Goal: Task Accomplishment & Management: Use online tool/utility

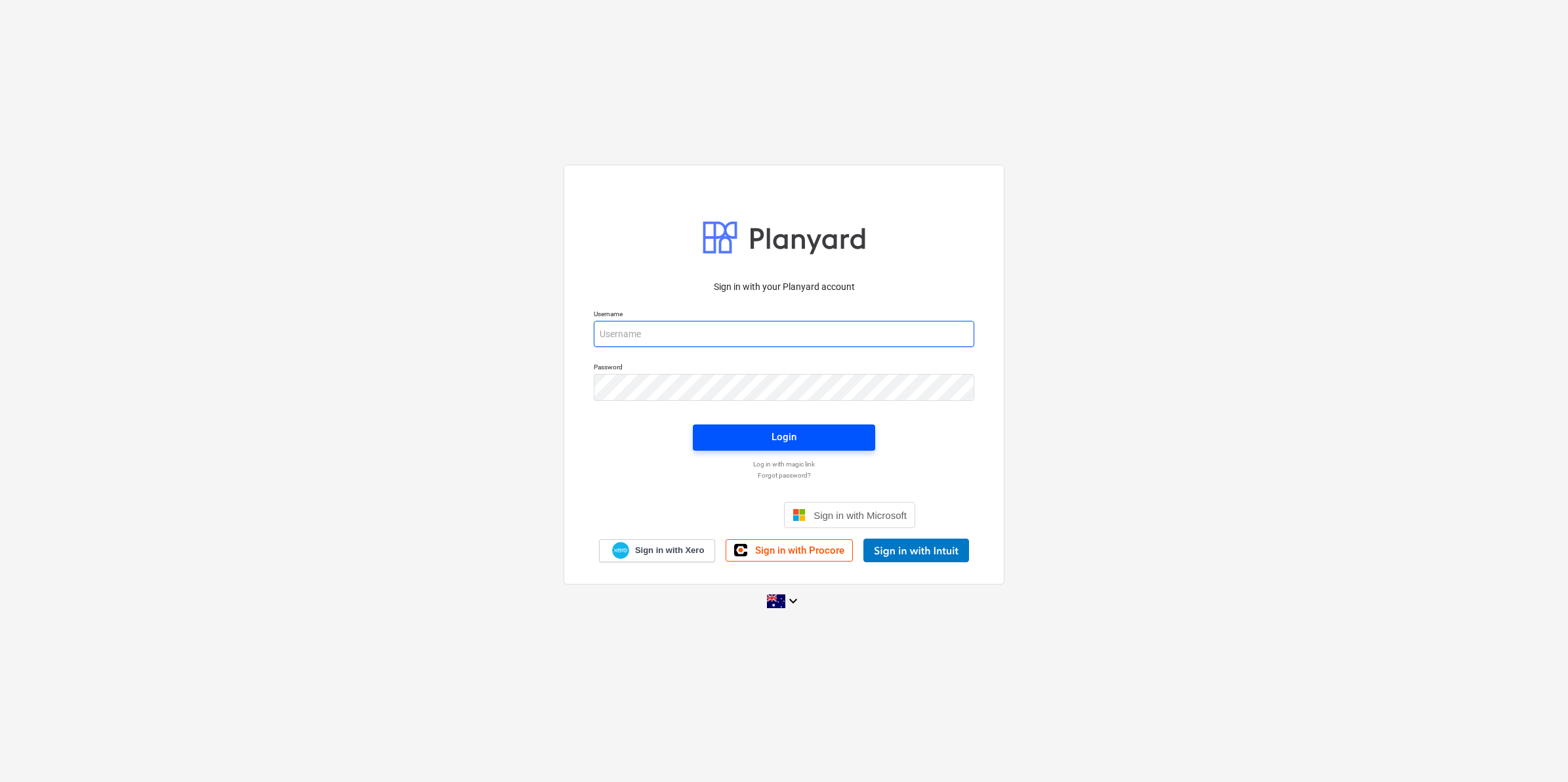
type input "[EMAIL_ADDRESS][DOMAIN_NAME]"
click at [776, 427] on button "Login" at bounding box center [784, 438] width 183 height 26
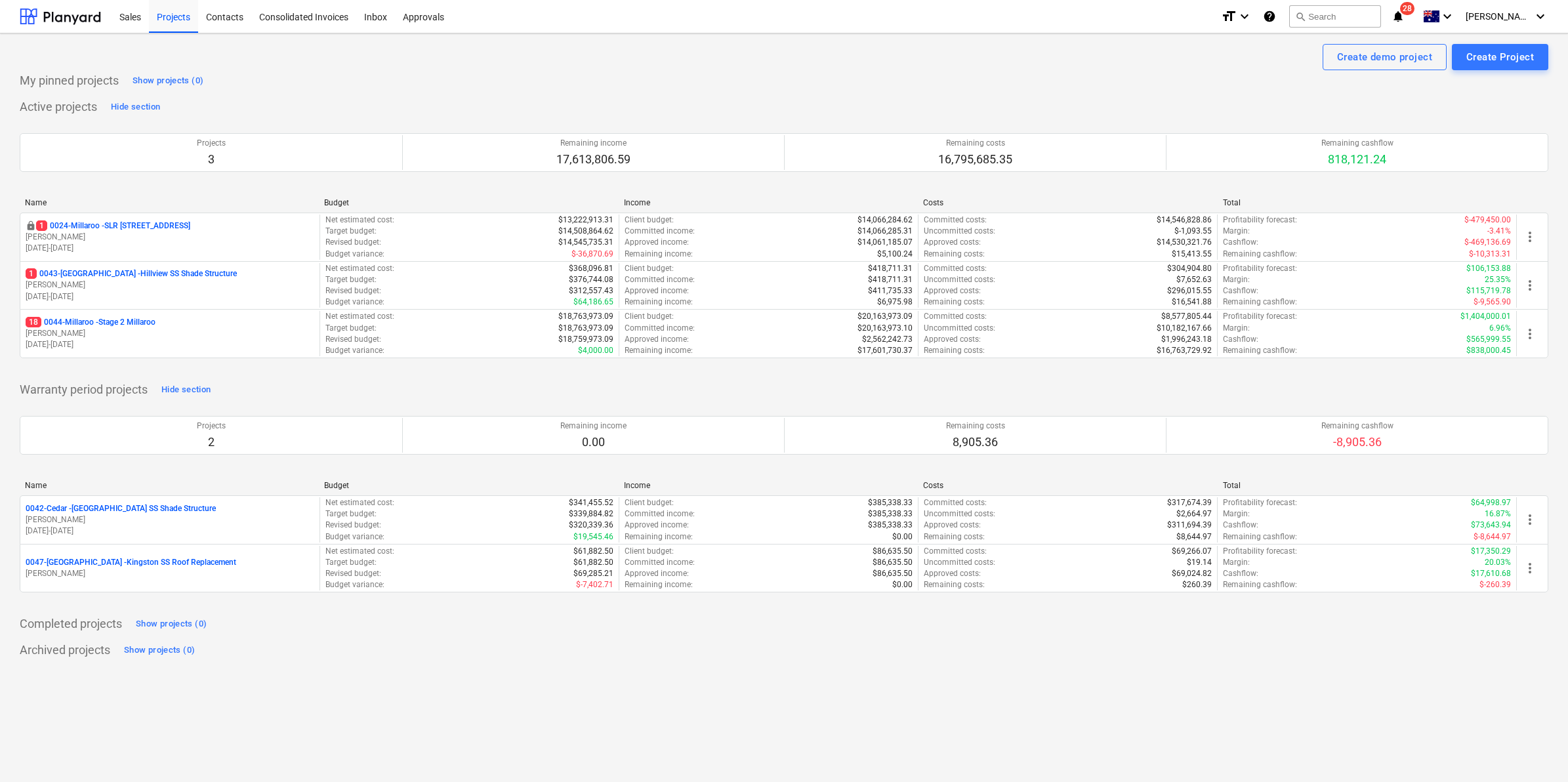
click at [1415, 10] on span "28" at bounding box center [1407, 8] width 14 height 13
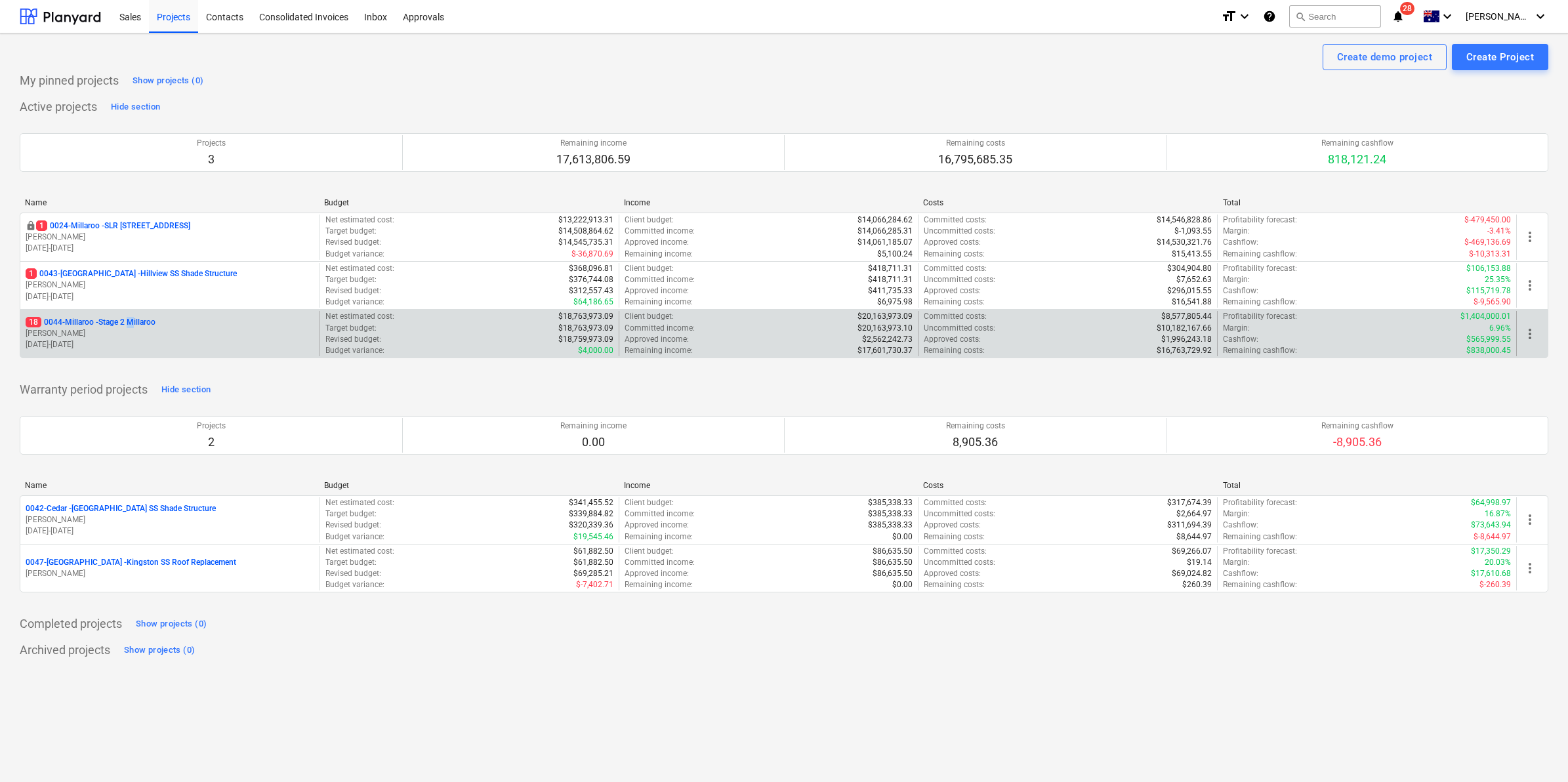
click at [133, 320] on p "18 0044-Millaroo - Stage 2 Millaroo" at bounding box center [90, 323] width 130 height 11
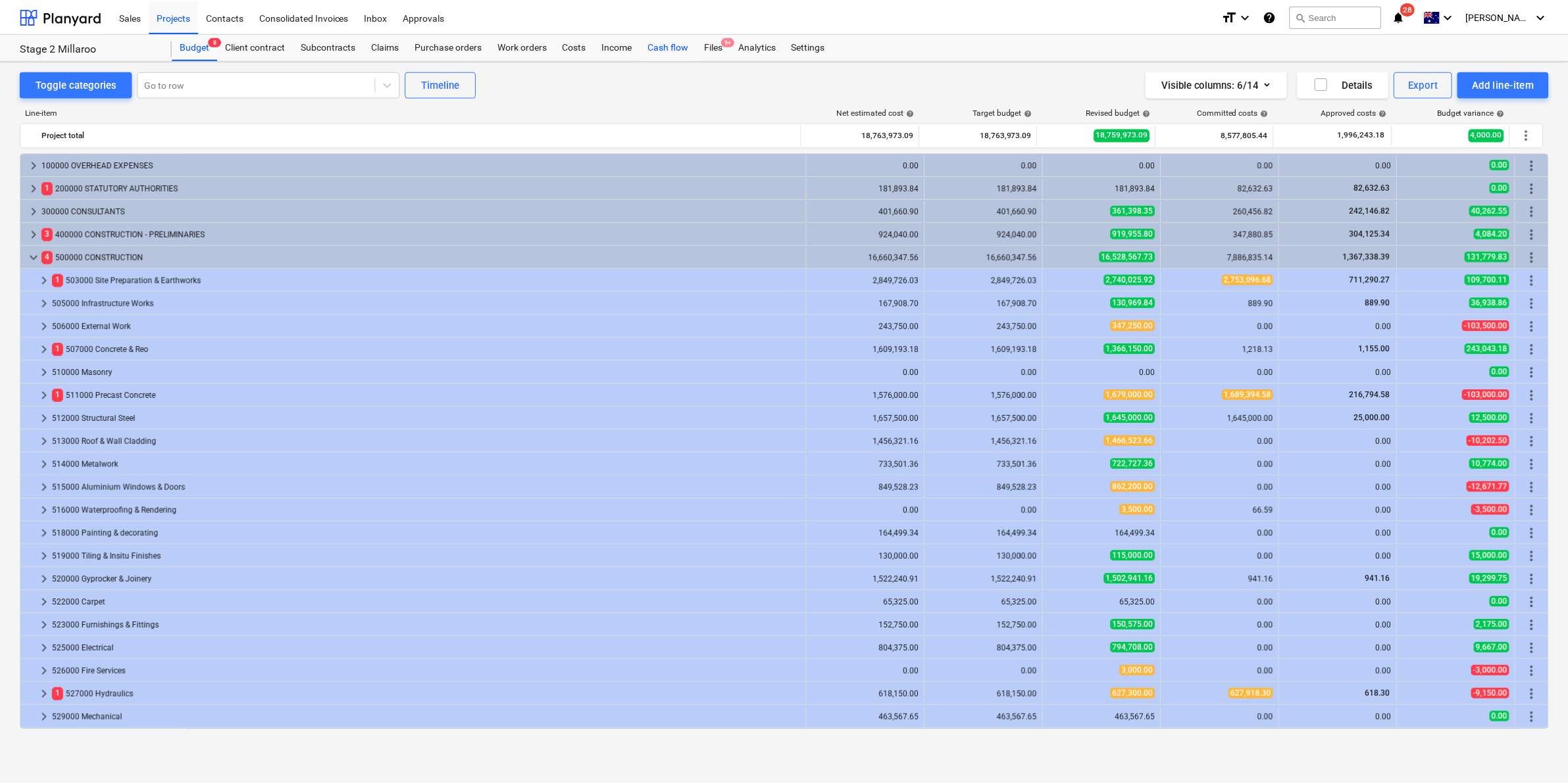
scroll to position [205, 0]
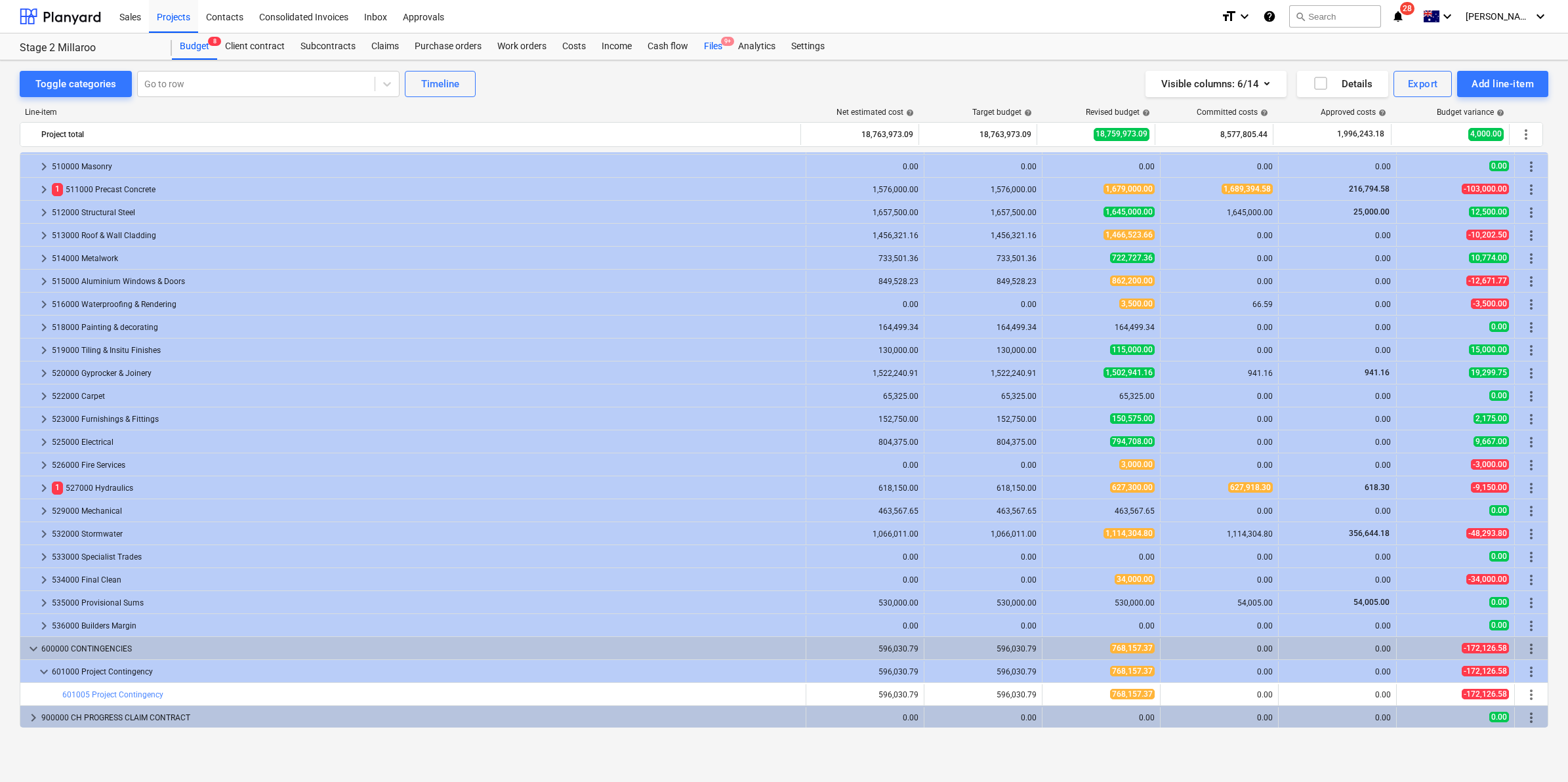
click at [720, 48] on div "Files 9+" at bounding box center [713, 47] width 34 height 26
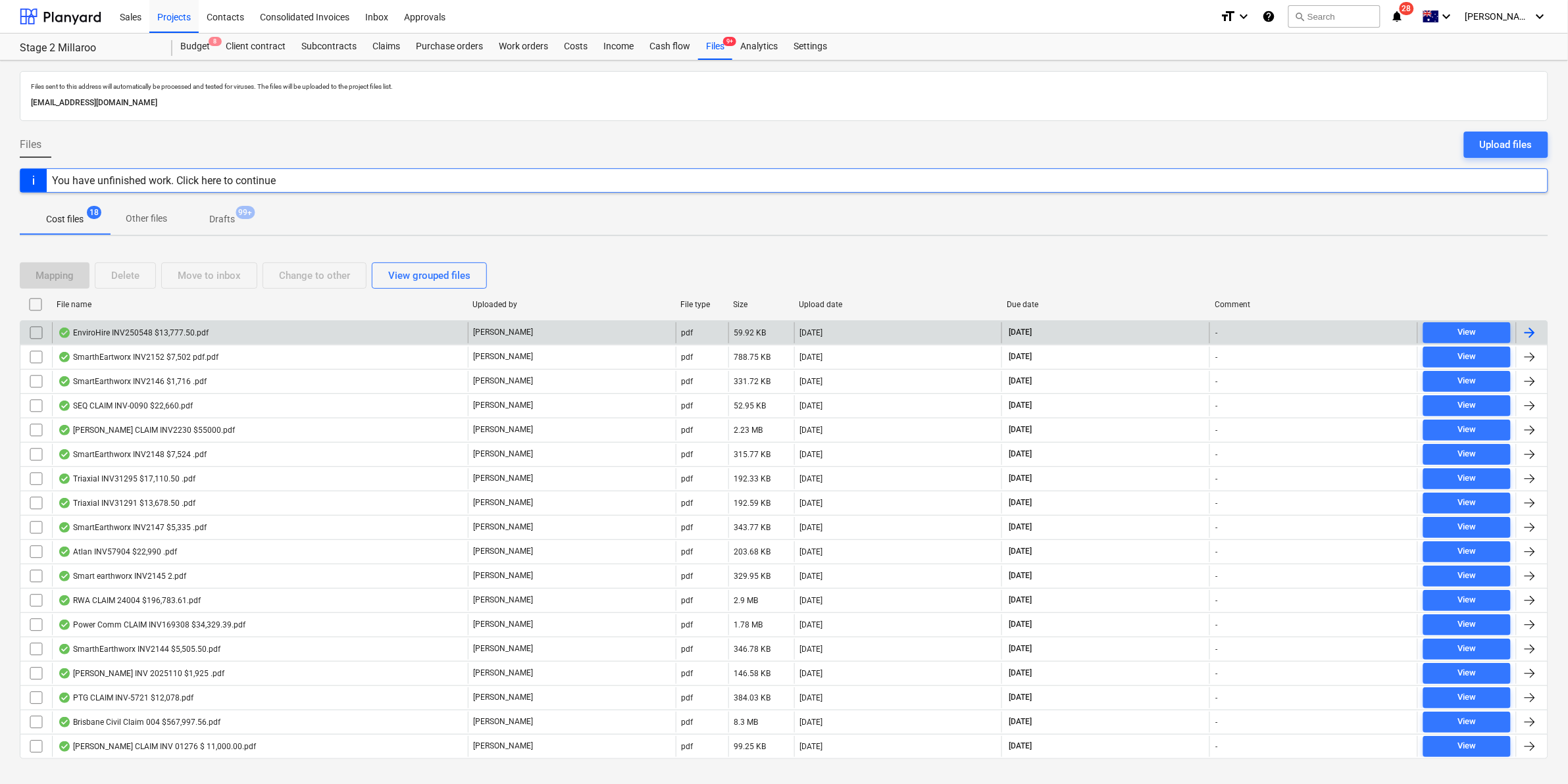
click at [163, 333] on div "EnviroHire INV250548 $13,777.50.pdf" at bounding box center [133, 333] width 151 height 11
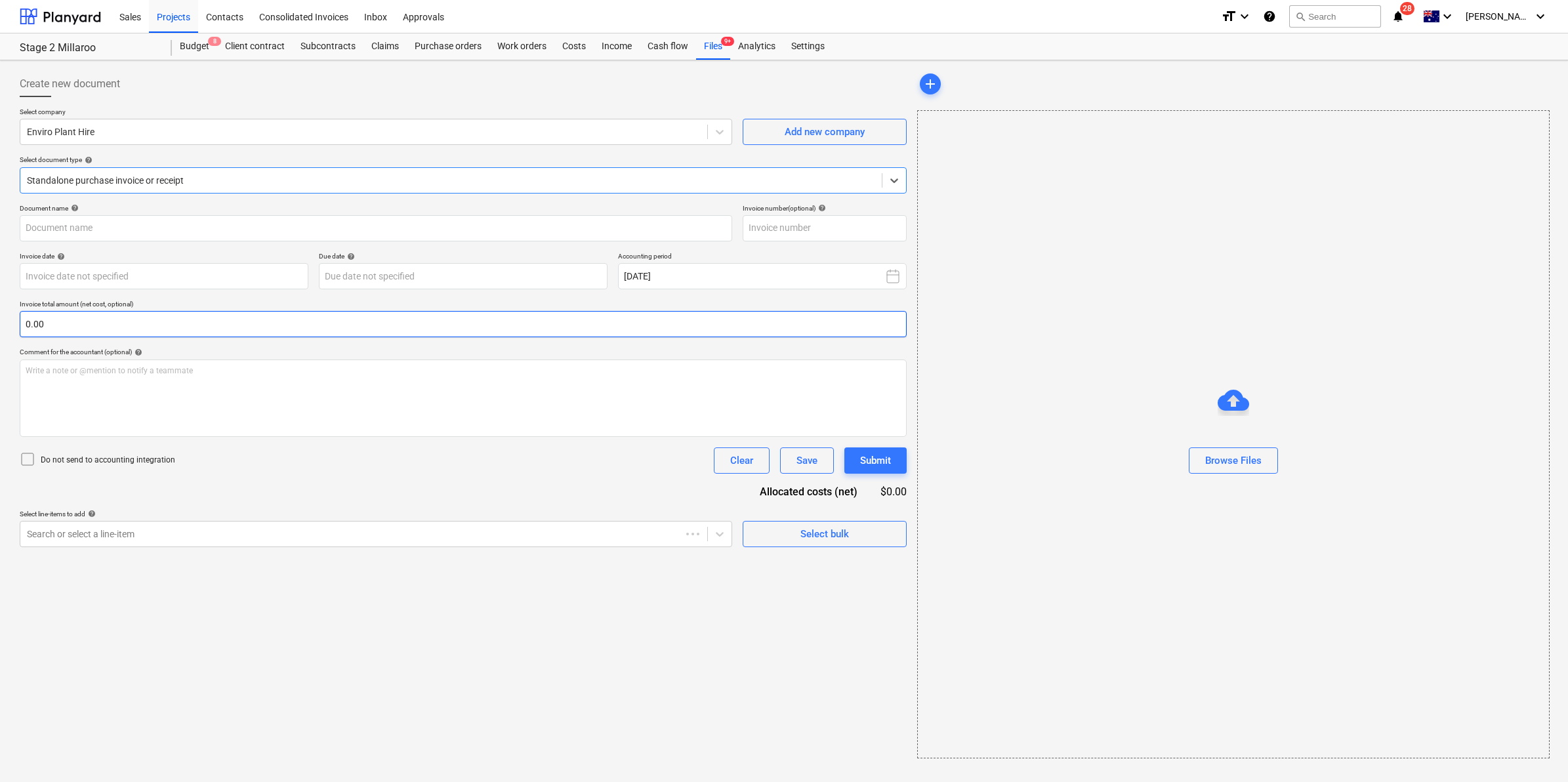
type input "INV250548"
type input "[DATE]"
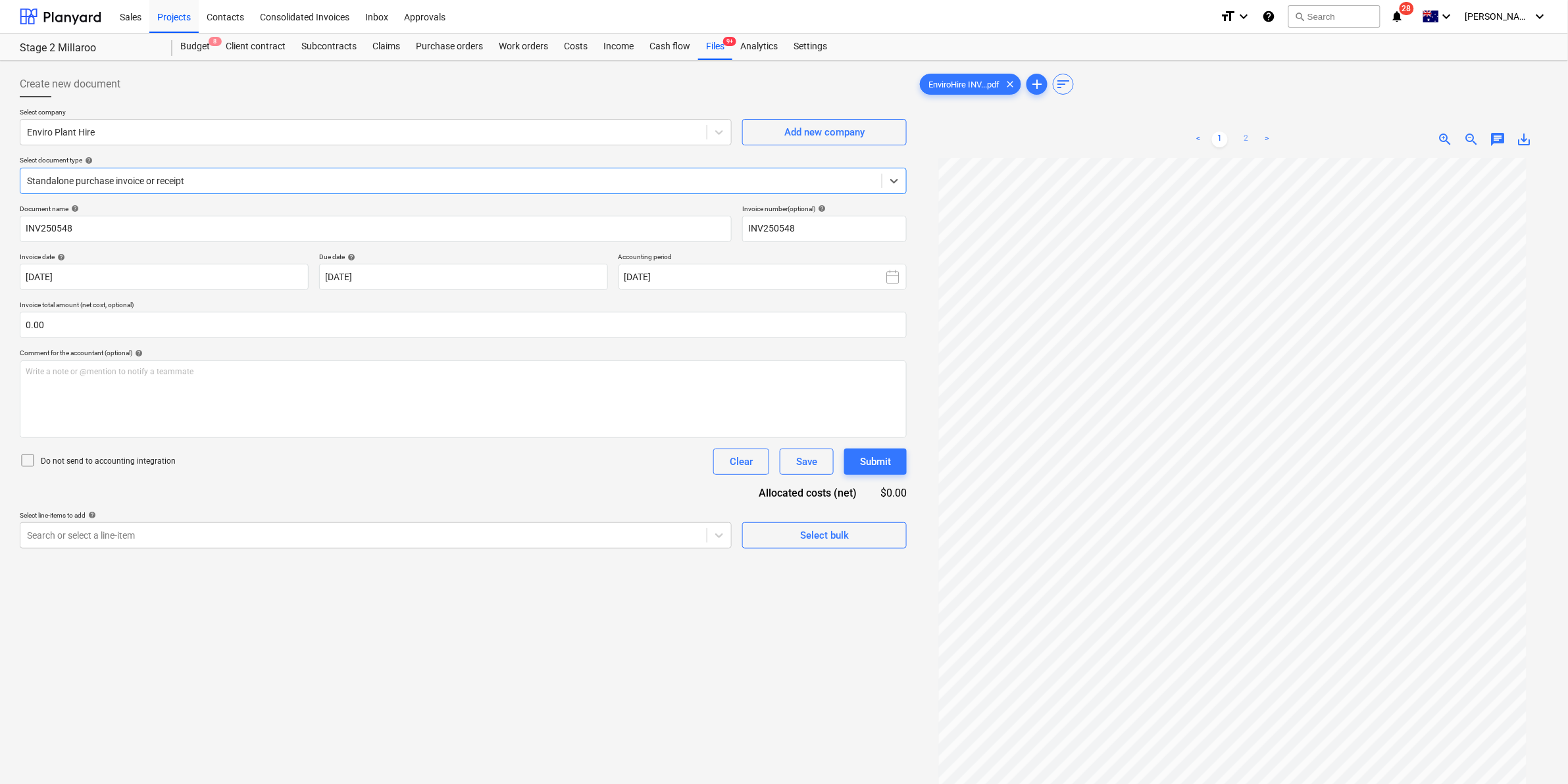
click at [1245, 136] on link "2" at bounding box center [1246, 139] width 16 height 16
click at [1220, 136] on link "1" at bounding box center [1220, 139] width 16 height 16
click at [1250, 140] on link "2" at bounding box center [1246, 139] width 16 height 16
click at [1225, 137] on link "1" at bounding box center [1220, 139] width 16 height 16
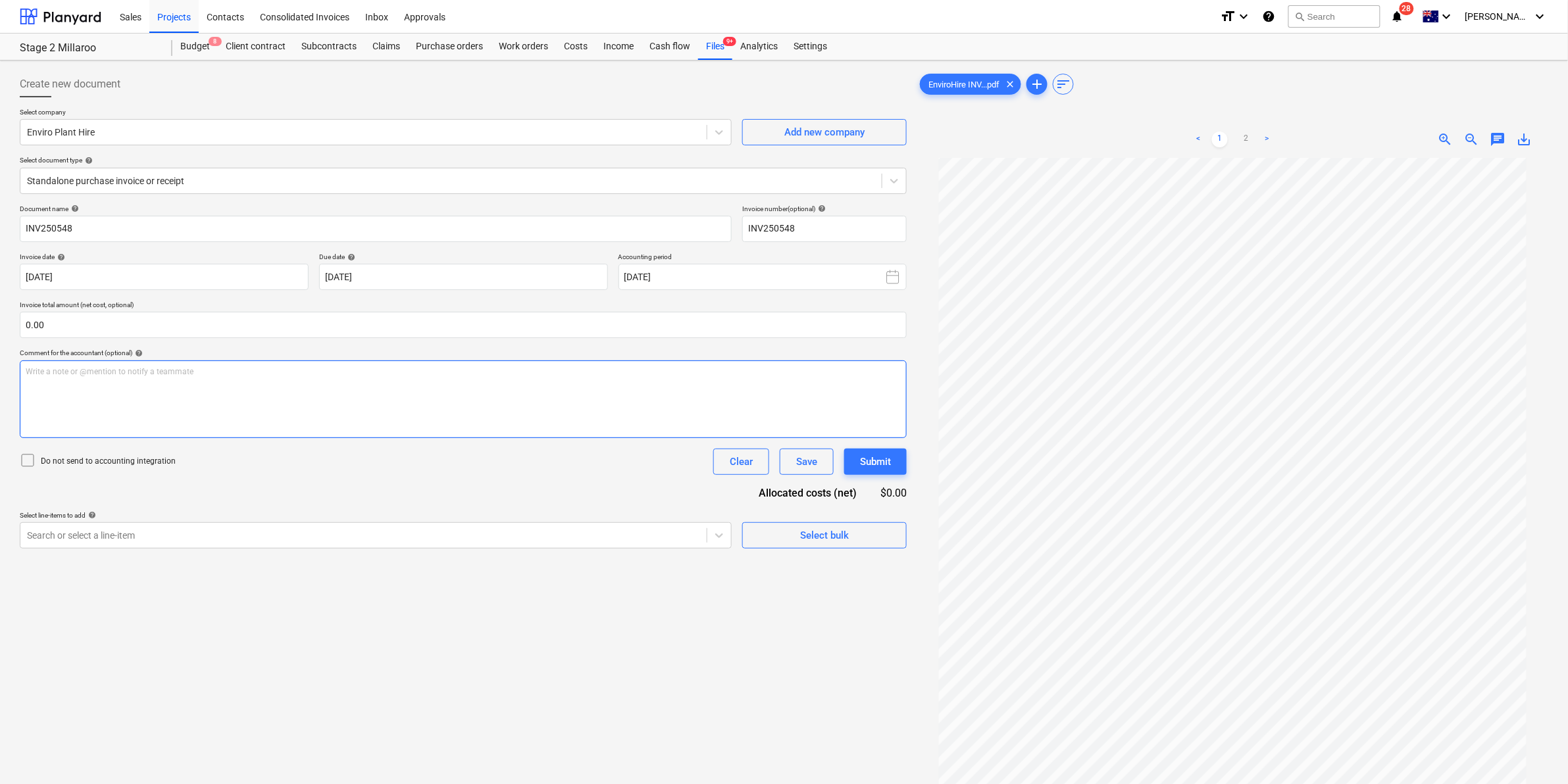
click at [143, 385] on div "Write a note or @mention to notify a teammate [PERSON_NAME]" at bounding box center [463, 399] width 887 height 78
click at [69, 372] on p "Write a note or @mention to notify a teammate [PERSON_NAME]" at bounding box center [463, 372] width 875 height 11
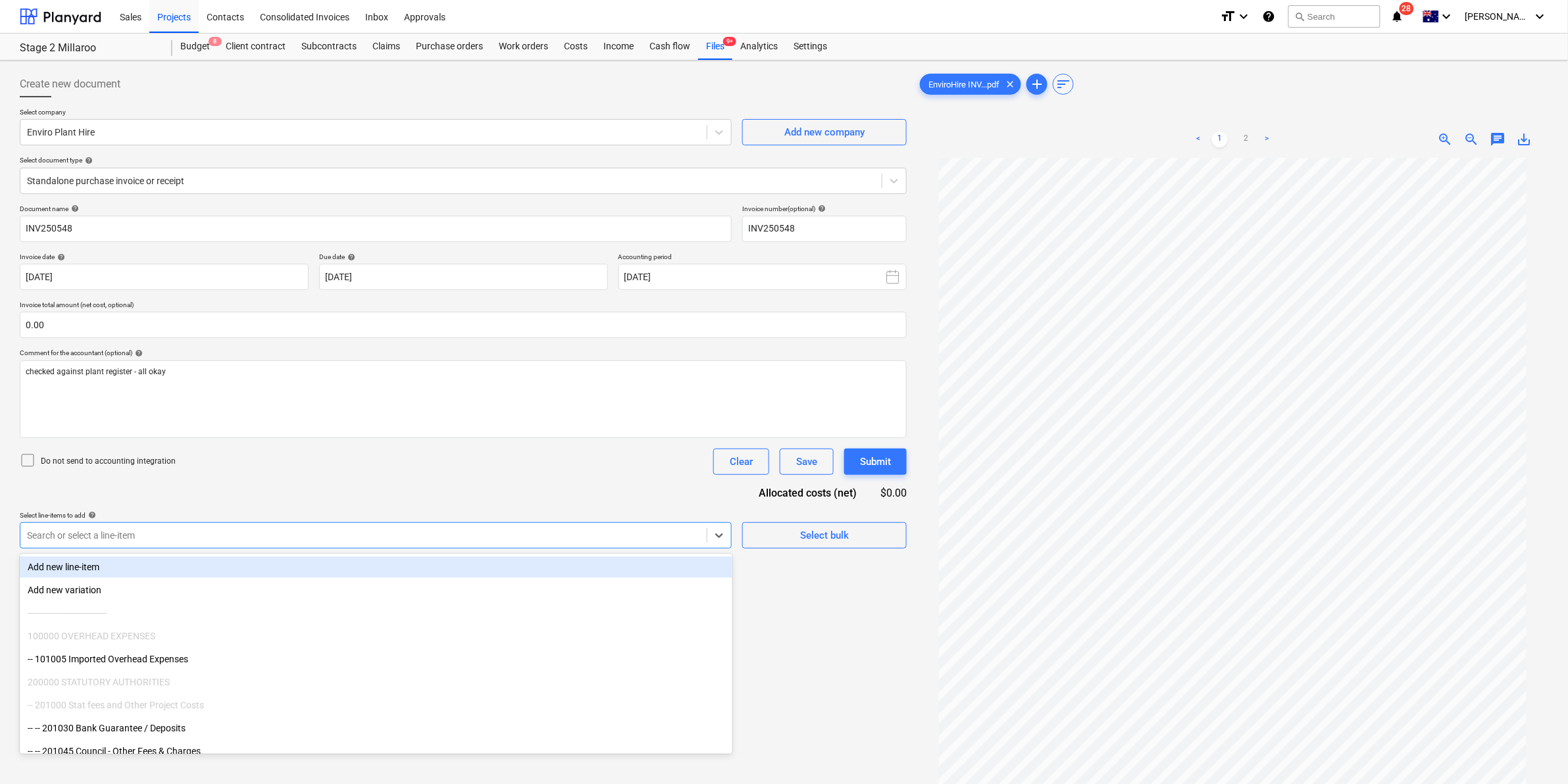
click at [168, 523] on div "Search or select a line-item" at bounding box center [375, 535] width 712 height 26
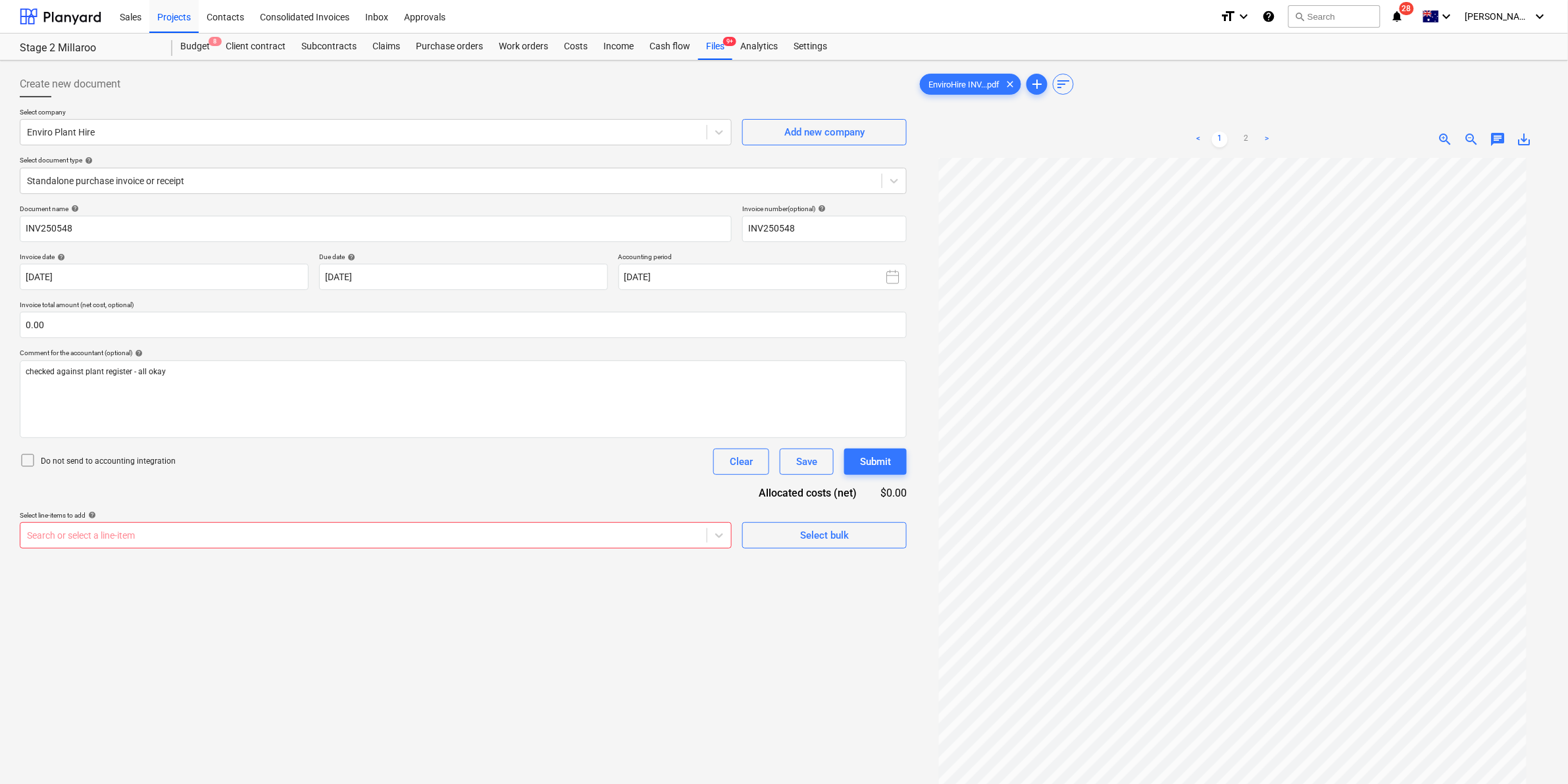
click at [287, 468] on div "Do not send to accounting integration Clear Save Submit" at bounding box center [463, 461] width 887 height 26
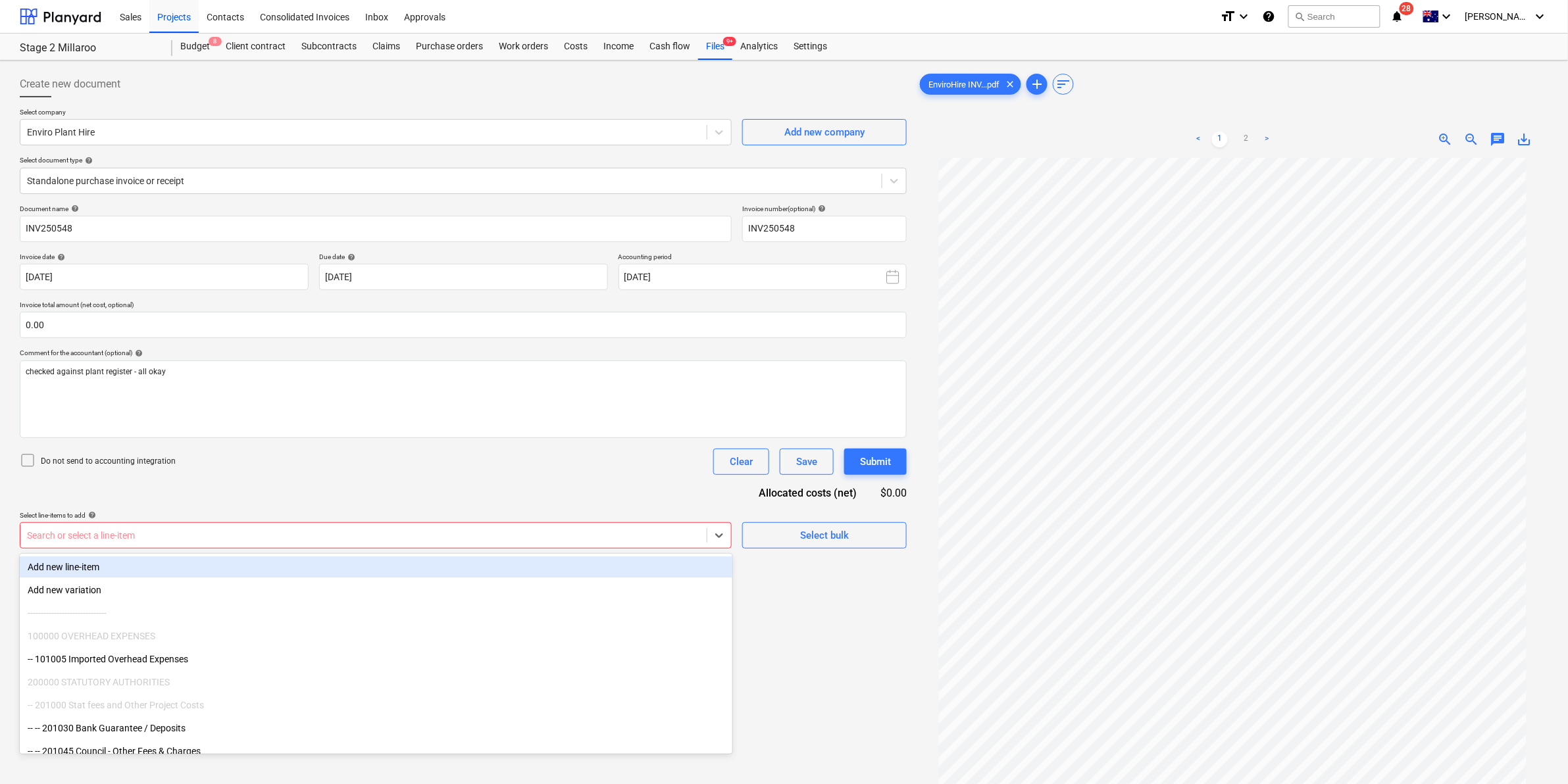
click at [583, 540] on div at bounding box center [363, 535] width 673 height 13
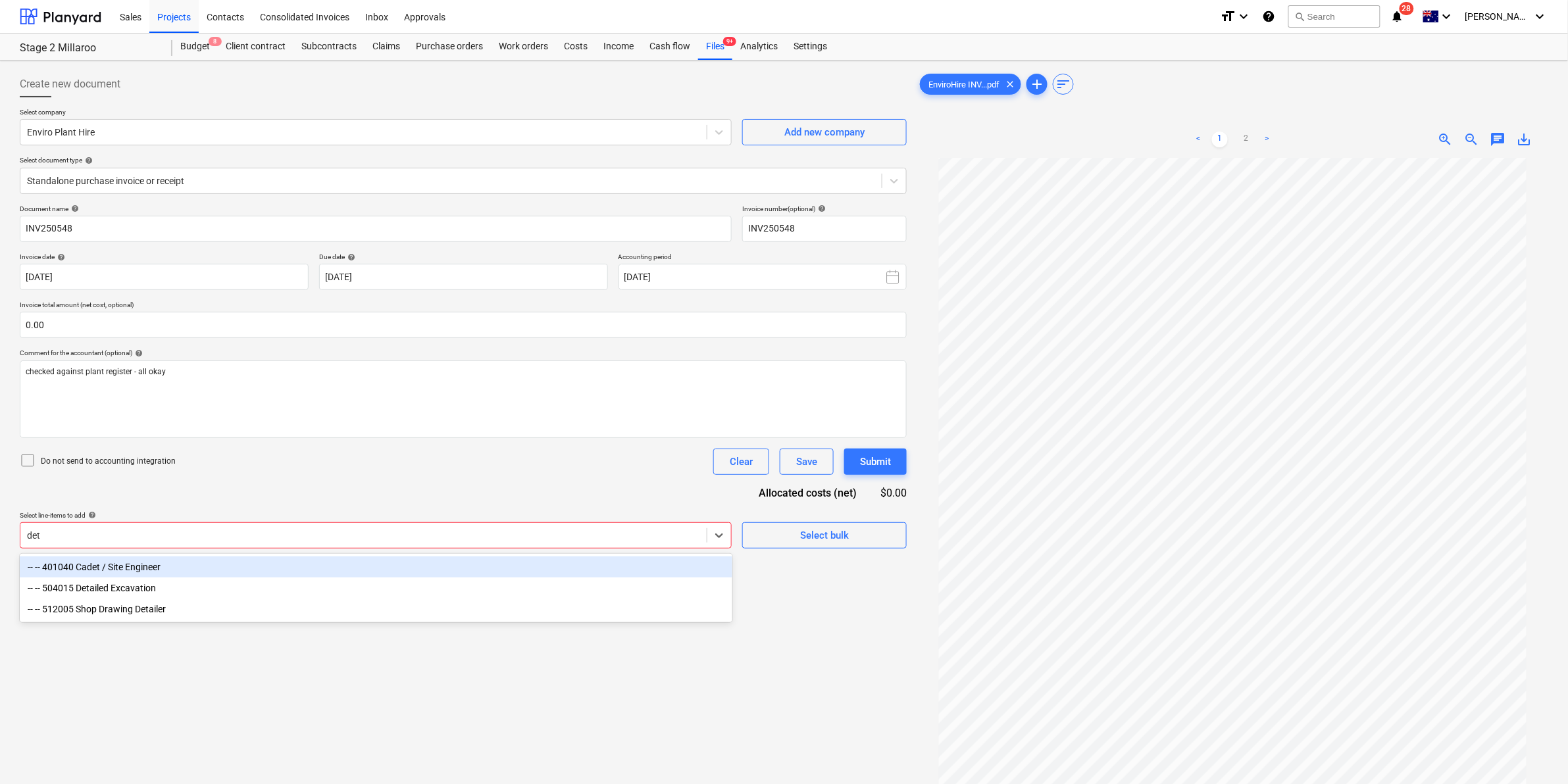
type input "deta"
click at [133, 562] on div "-- -- 504015 Detailed Excavation" at bounding box center [375, 567] width 712 height 21
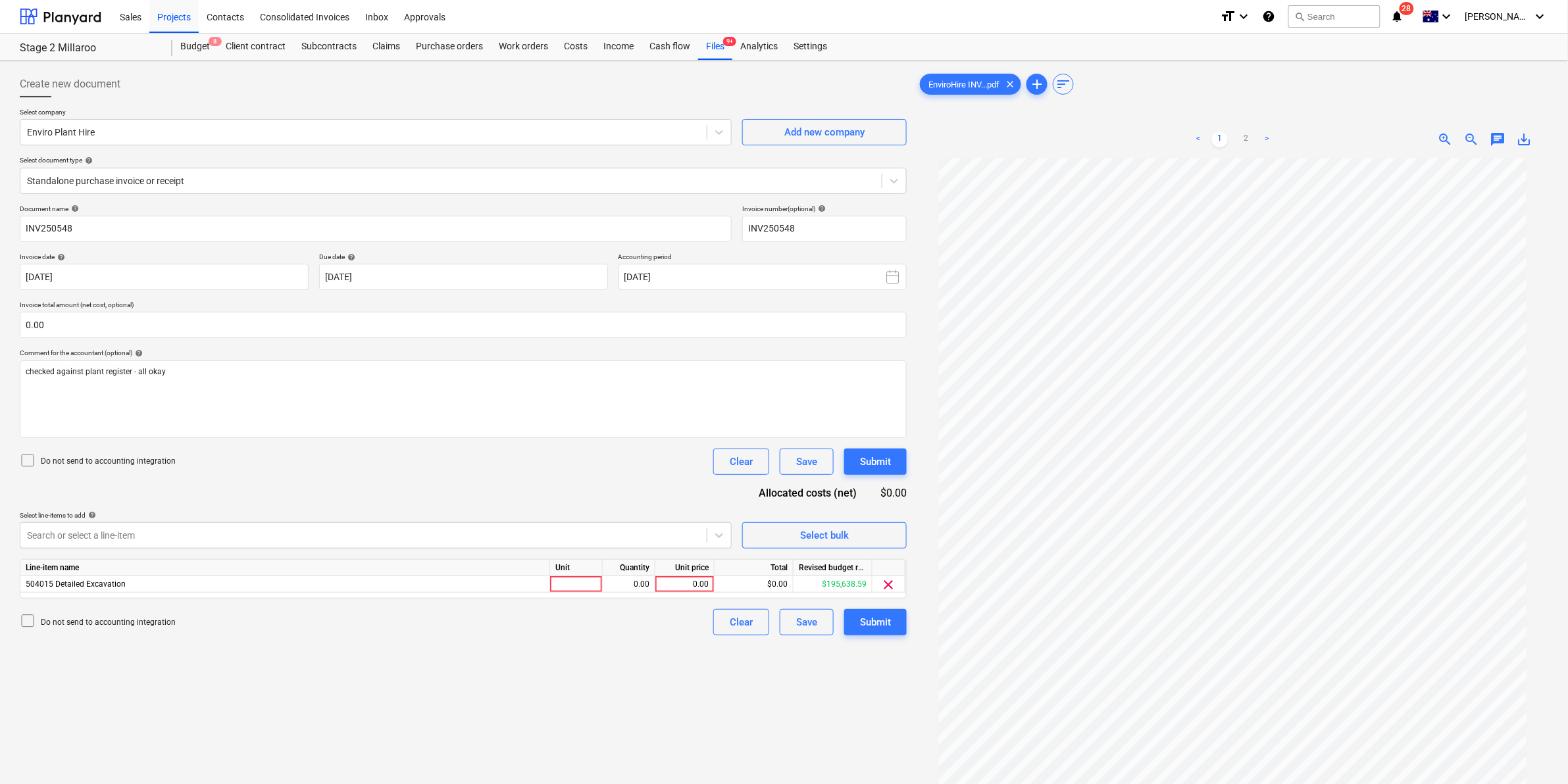
click at [534, 443] on div "Document name help INV250548 Invoice number (optional) help INV250548 Invoice d…" at bounding box center [463, 420] width 887 height 431
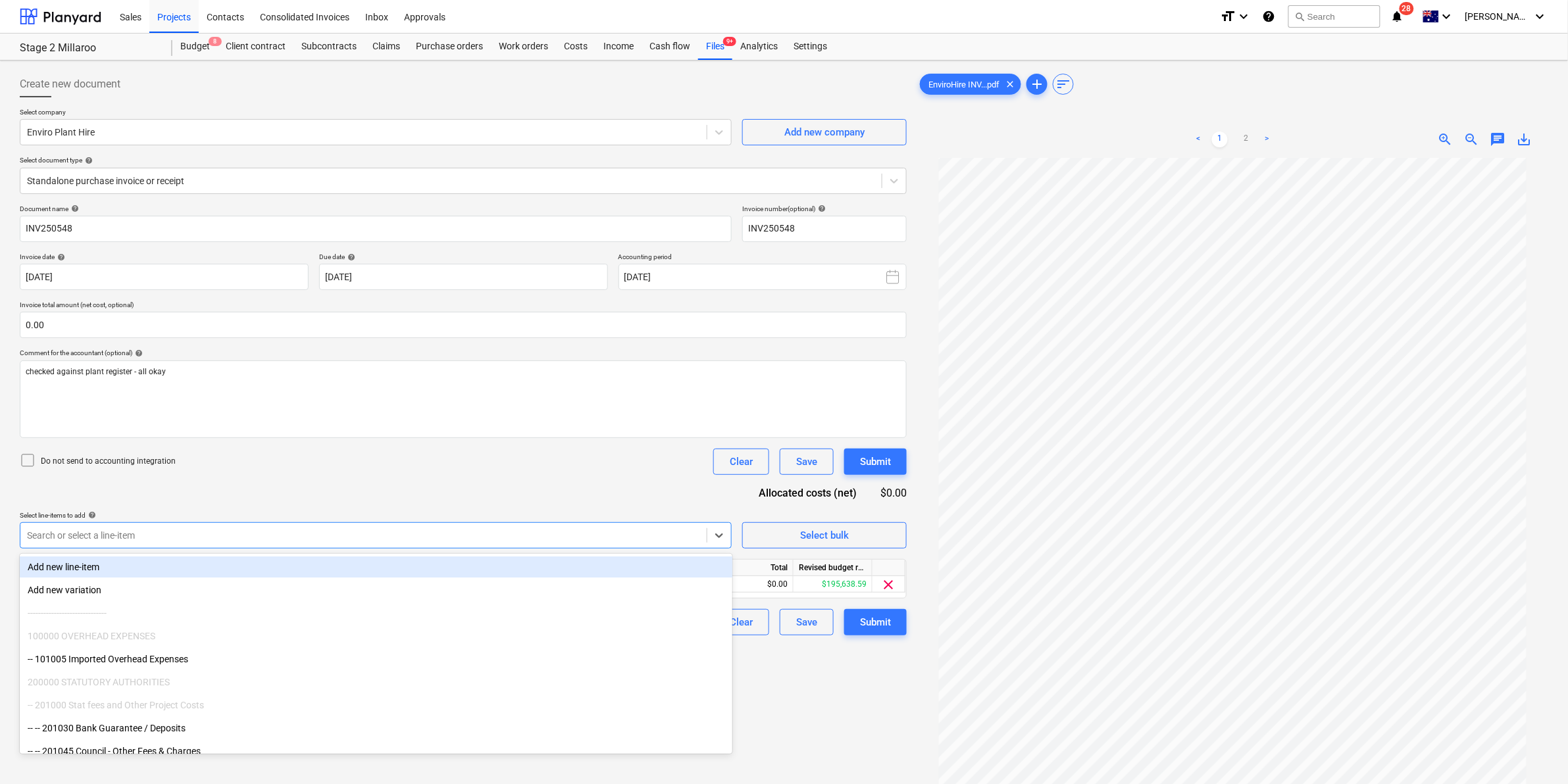
click at [452, 536] on div at bounding box center [363, 535] width 673 height 13
type input "hyd"
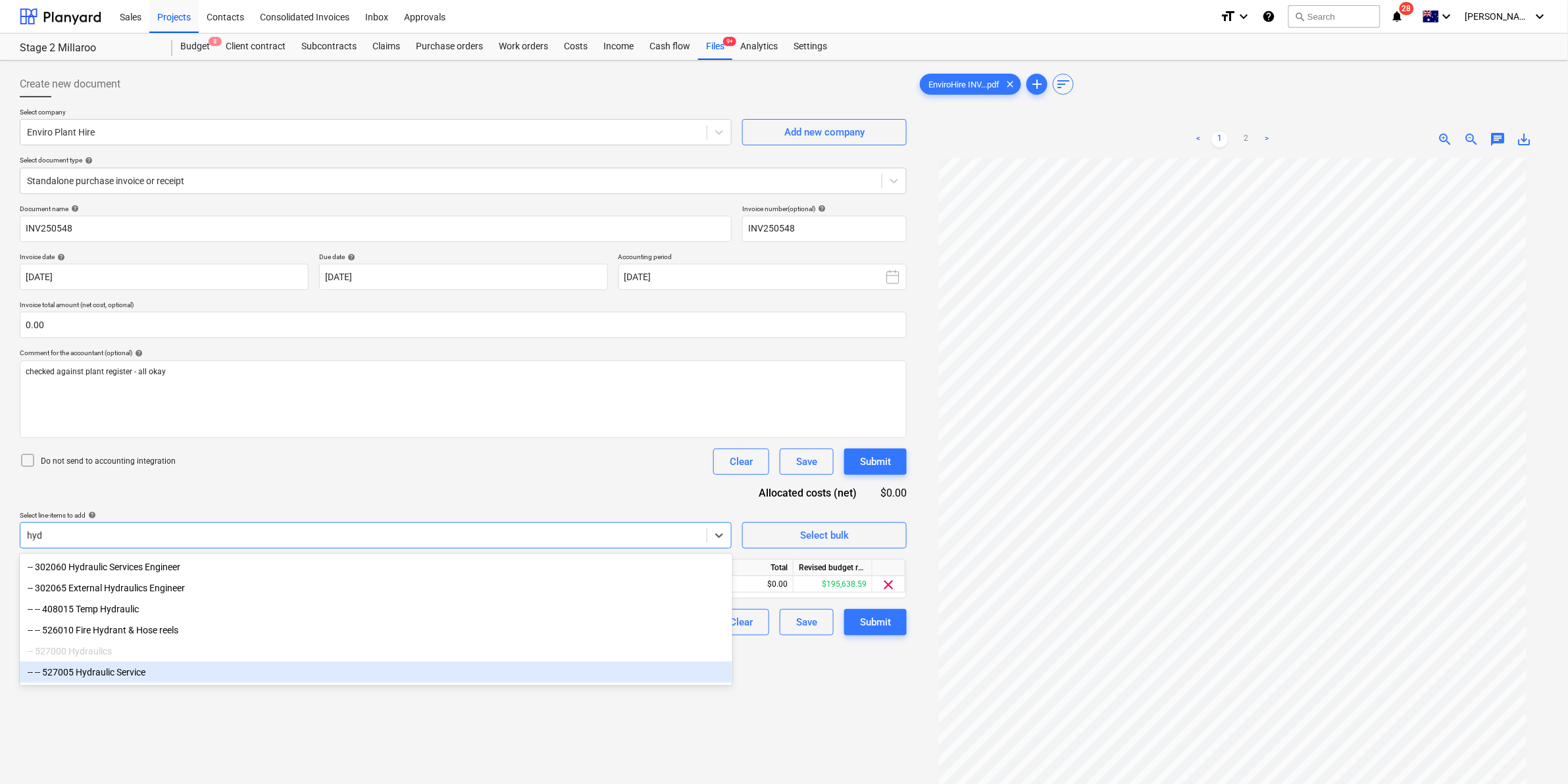
click at [106, 682] on div "-- -- 527005 Hydraulic Service" at bounding box center [375, 672] width 712 height 21
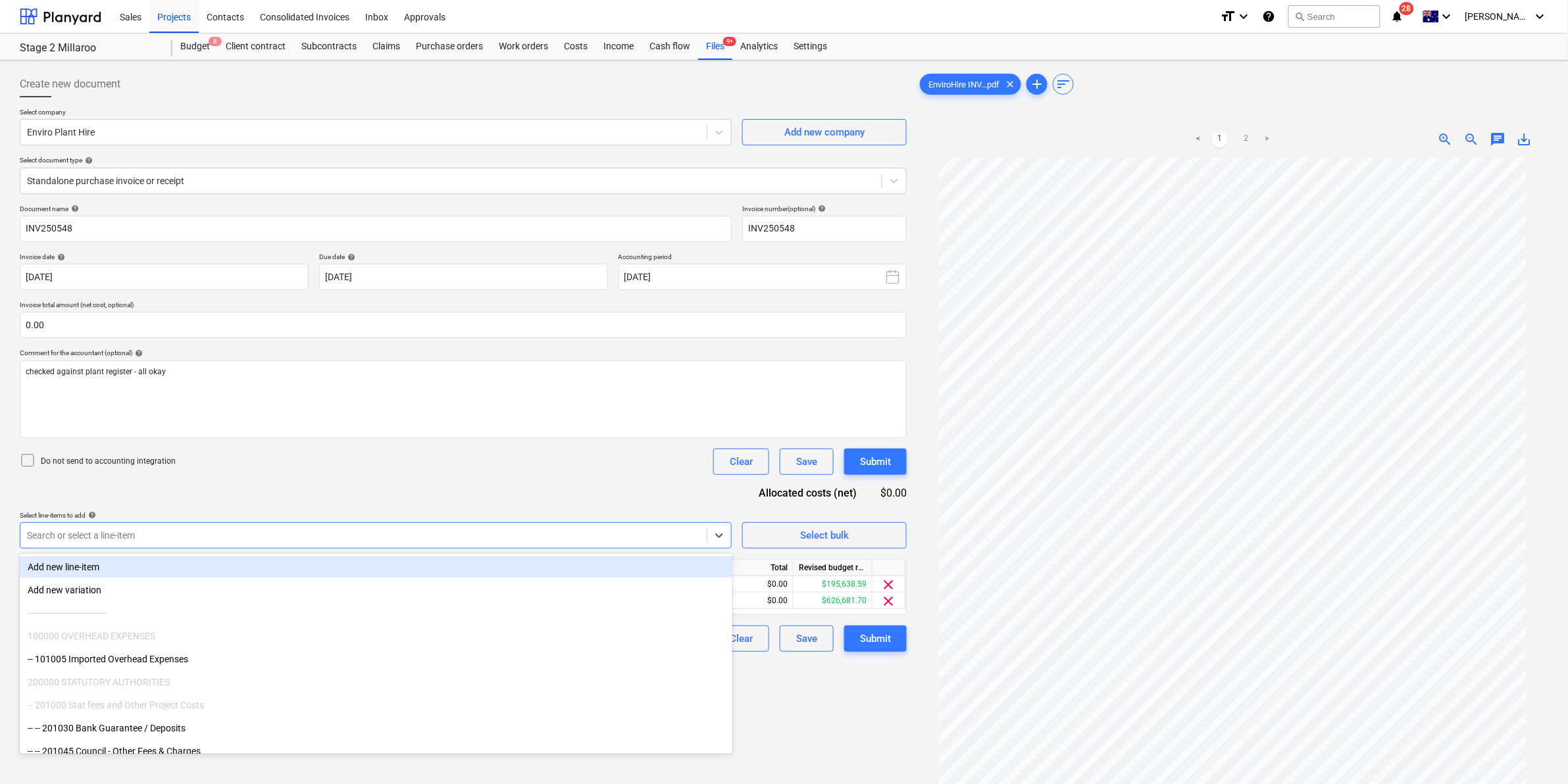
click at [356, 473] on div "Do not send to accounting integration Clear Save Submit" at bounding box center [463, 461] width 887 height 26
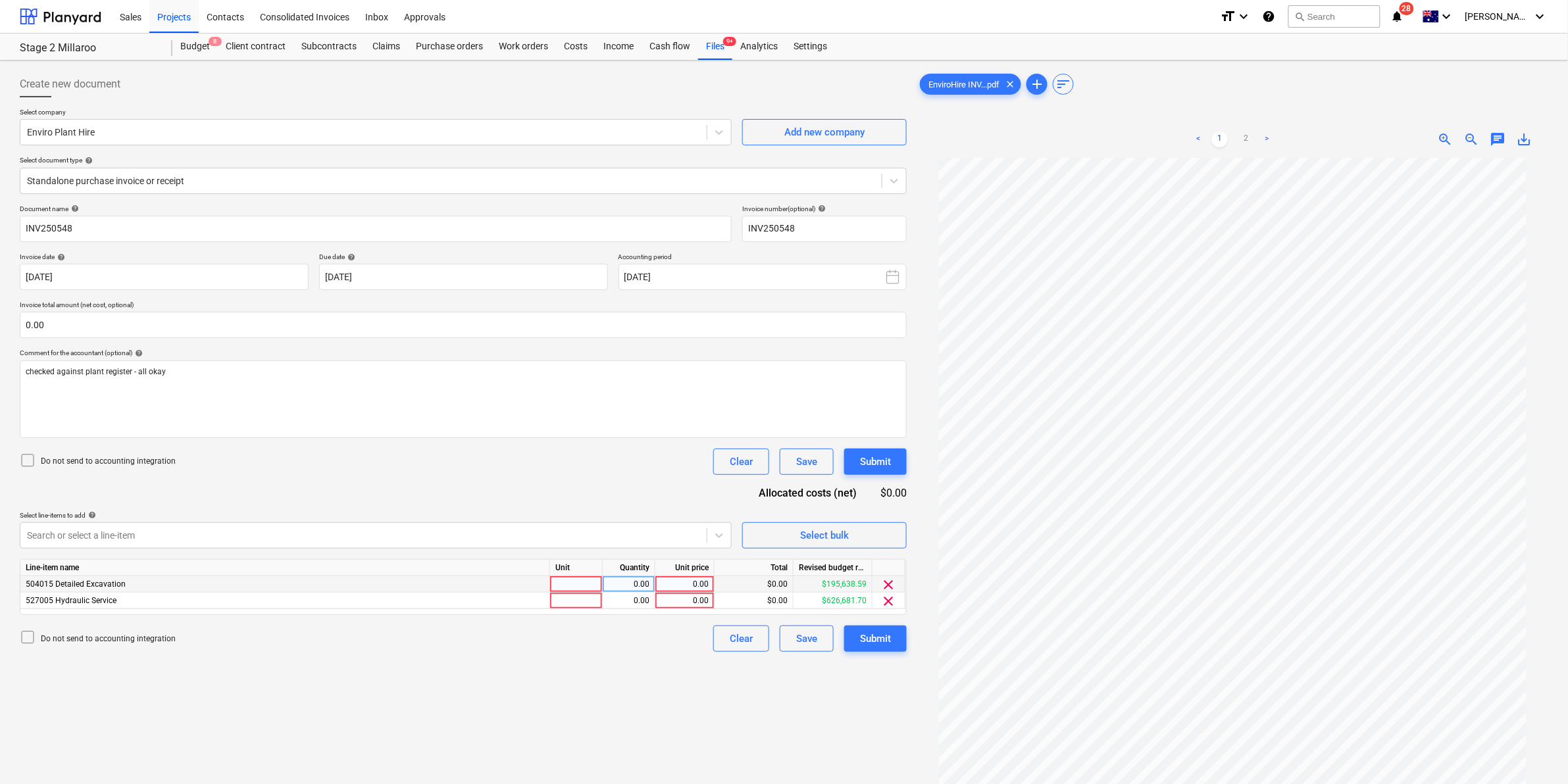
click at [574, 577] on div at bounding box center [577, 585] width 53 height 17
type input "h"
type input "item"
click at [683, 601] on div "0.00" at bounding box center [684, 601] width 48 height 17
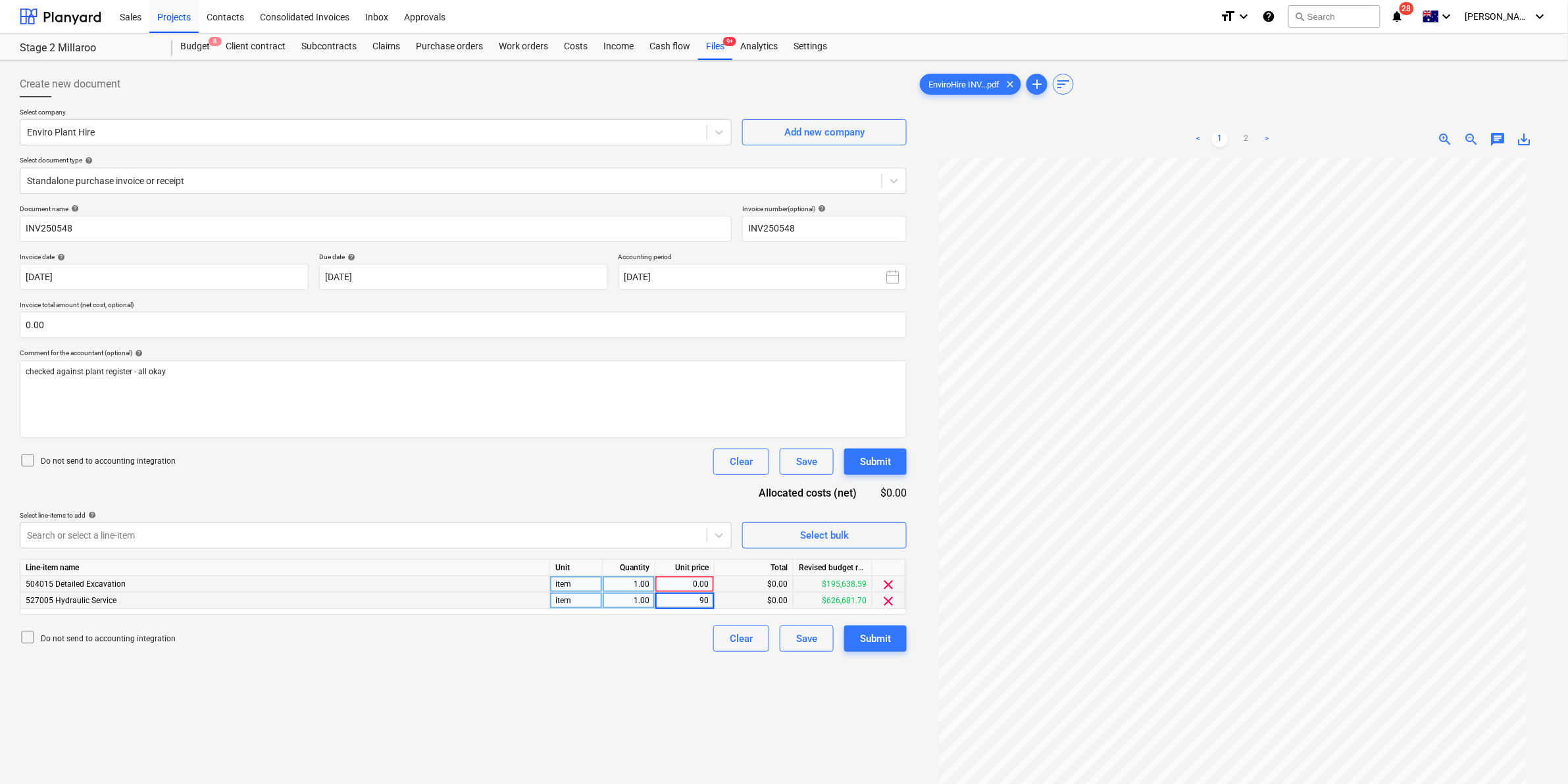
type input "900"
click at [75, 323] on input "0.00" at bounding box center [463, 325] width 887 height 26
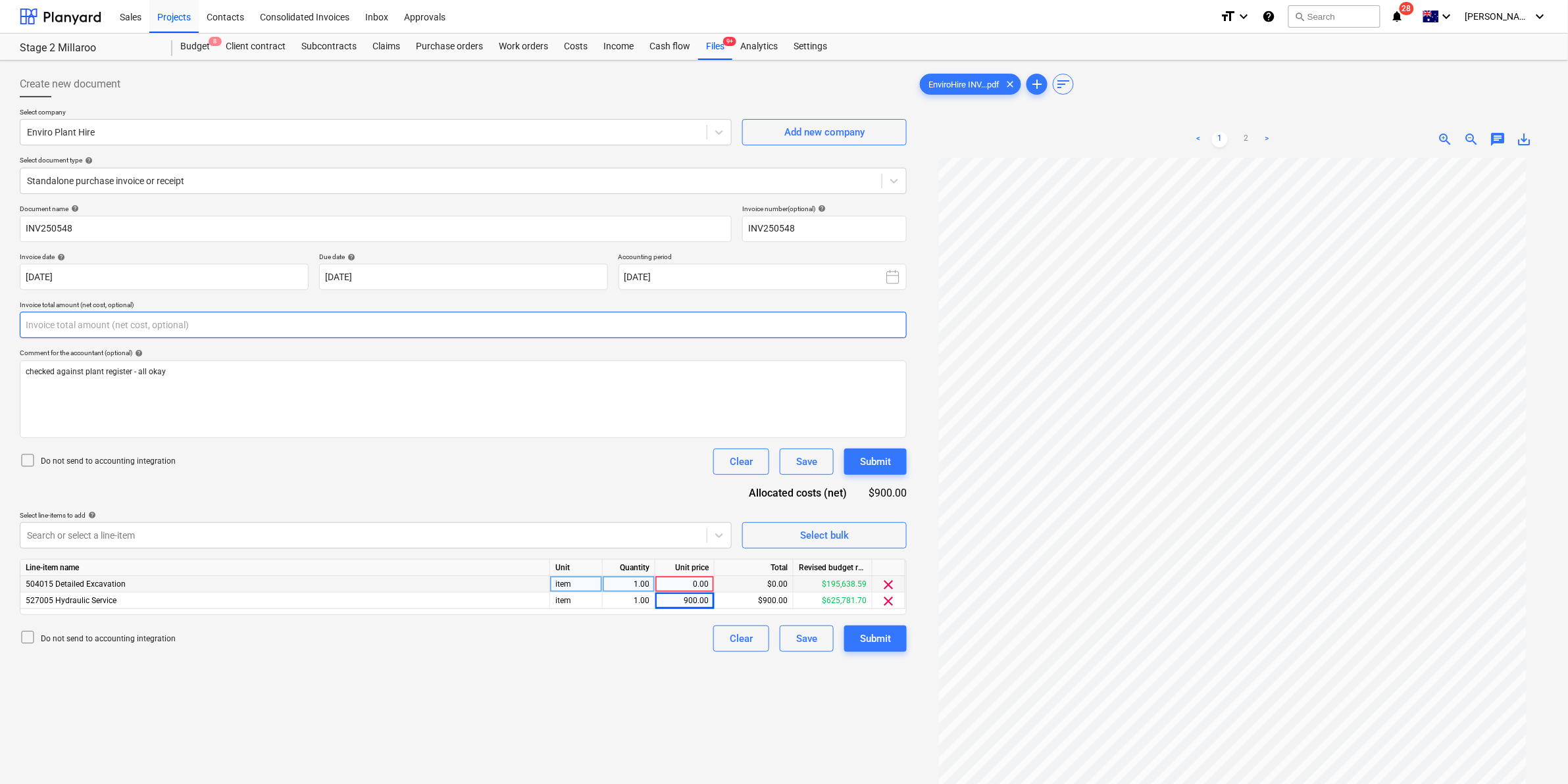
click at [63, 328] on input "text" at bounding box center [463, 325] width 887 height 26
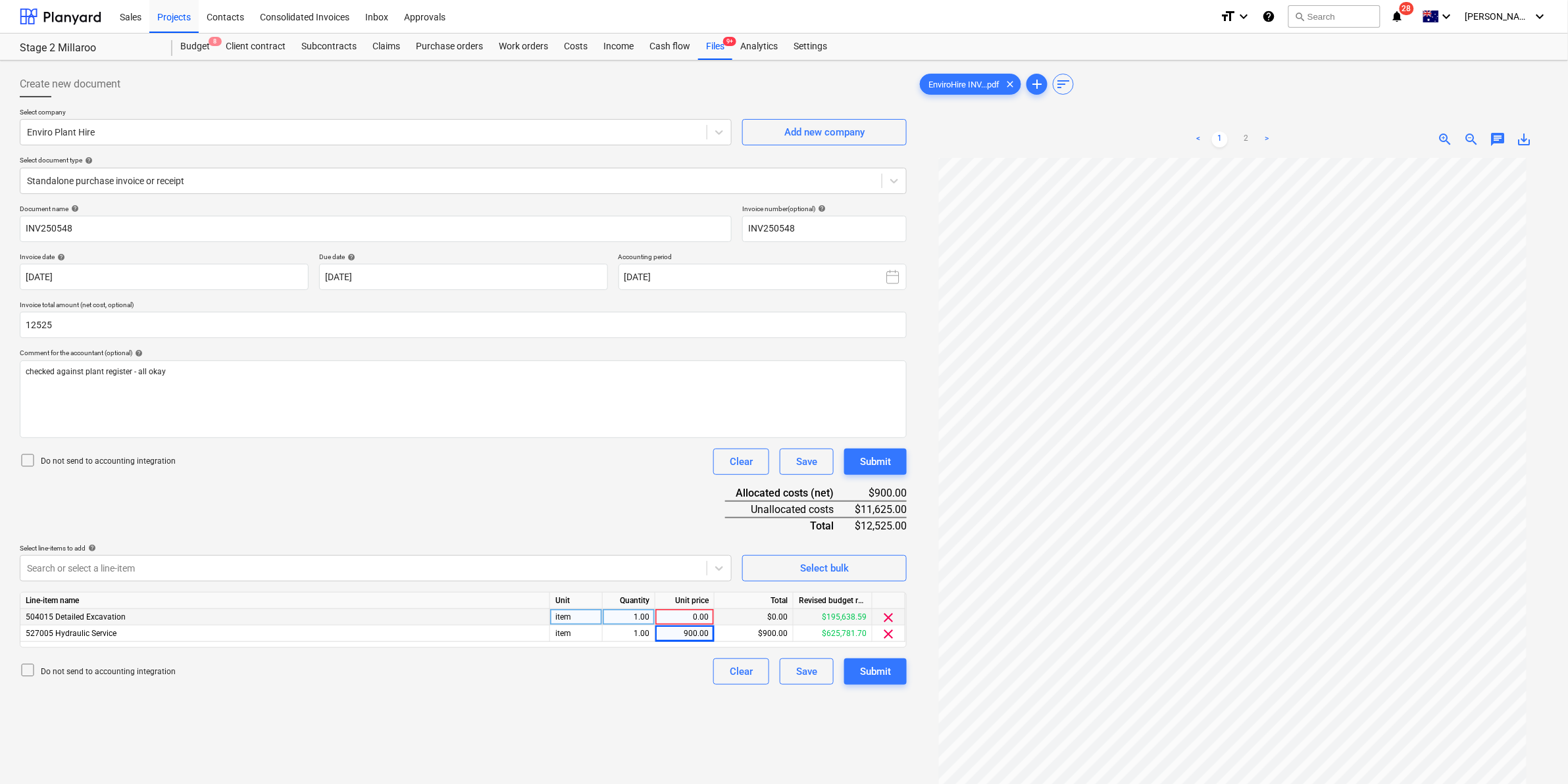
type input "12,525.00"
click at [688, 615] on div "0.00" at bounding box center [684, 617] width 48 height 17
type input "11625"
click at [871, 671] on div "Submit" at bounding box center [875, 672] width 31 height 17
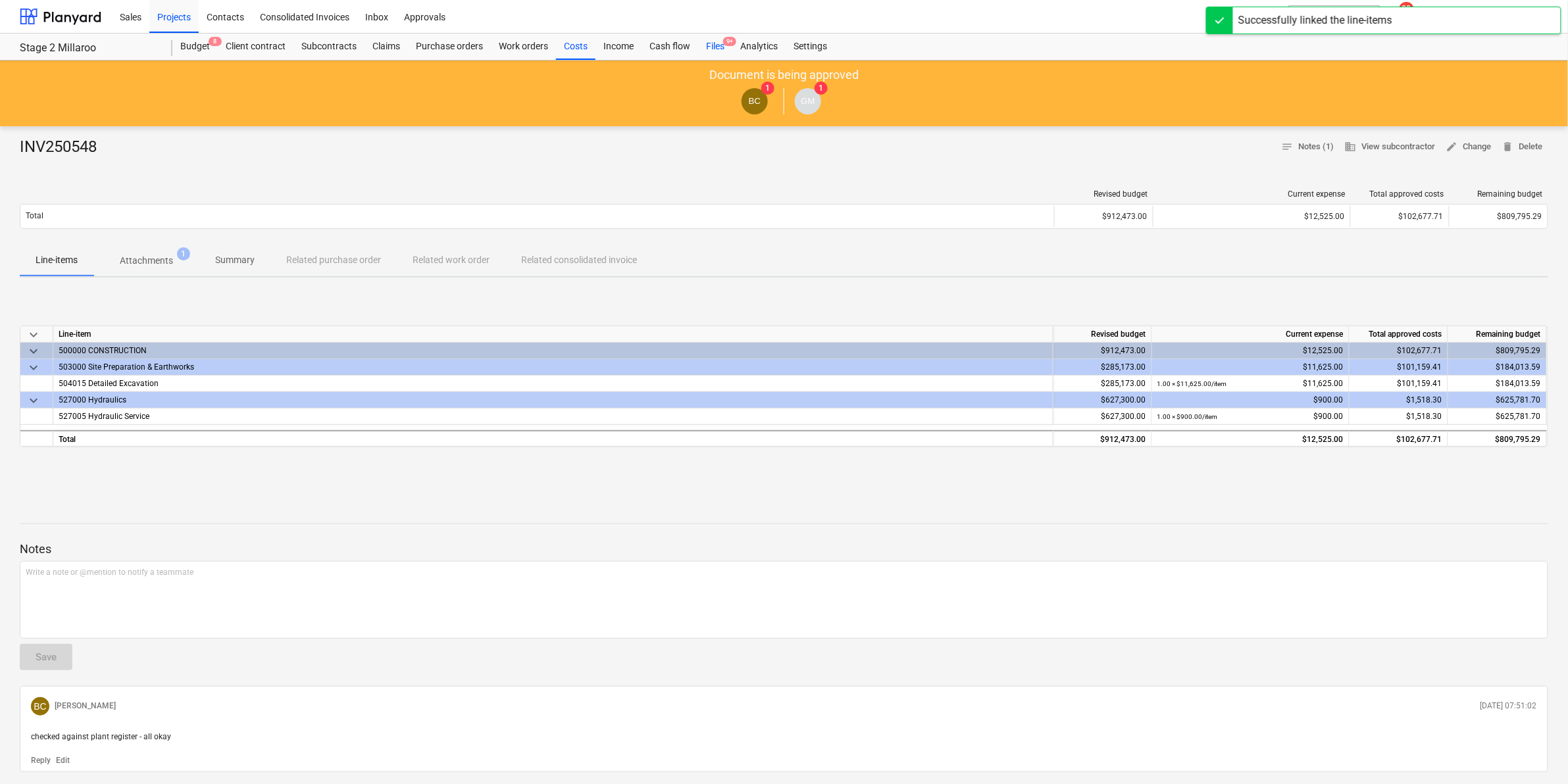
click at [709, 43] on div "Files 9+" at bounding box center [715, 47] width 34 height 26
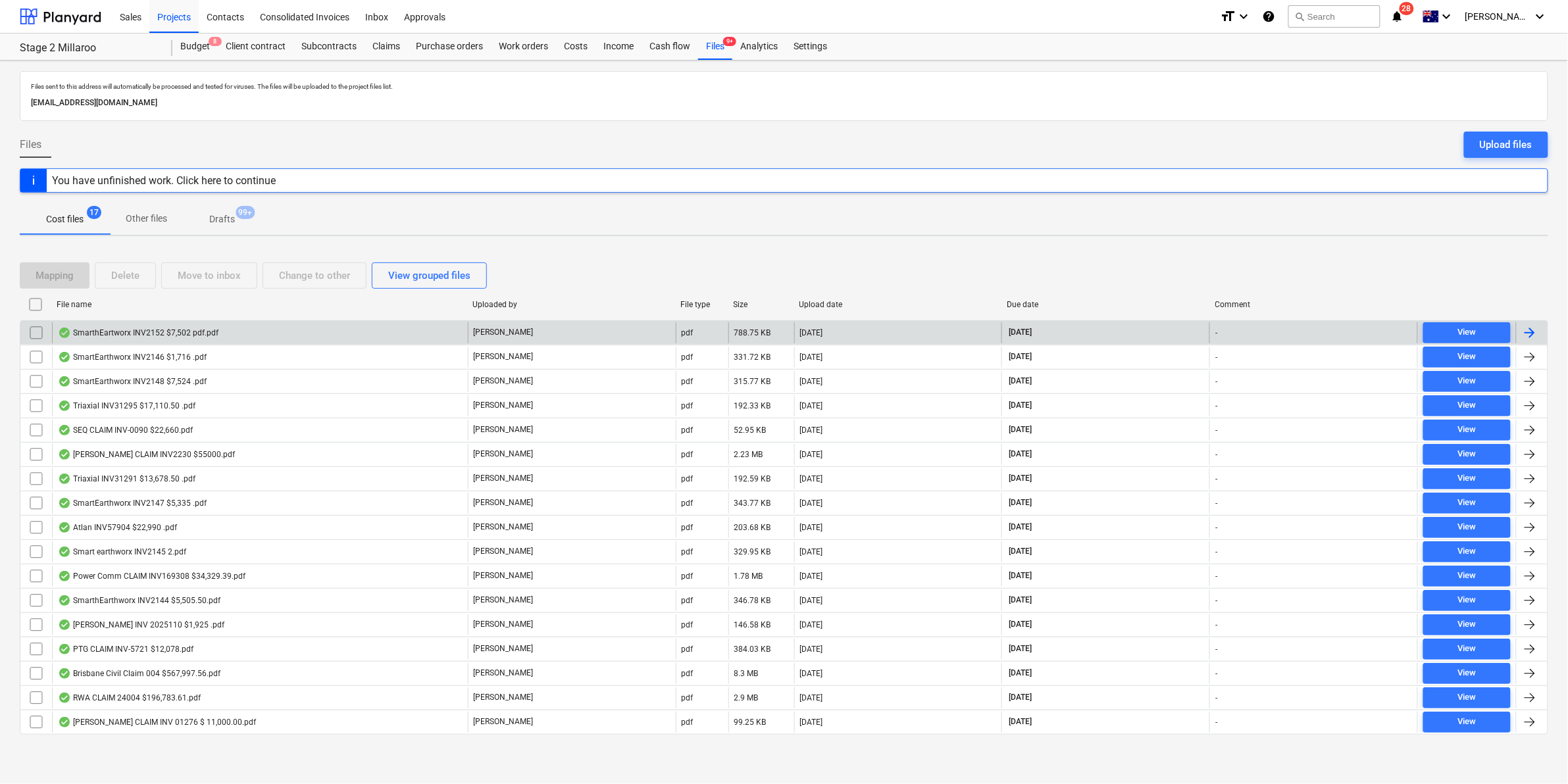
click at [171, 329] on div "SmarthEartworx INV2152 $7,502 pdf.pdf" at bounding box center [138, 333] width 161 height 11
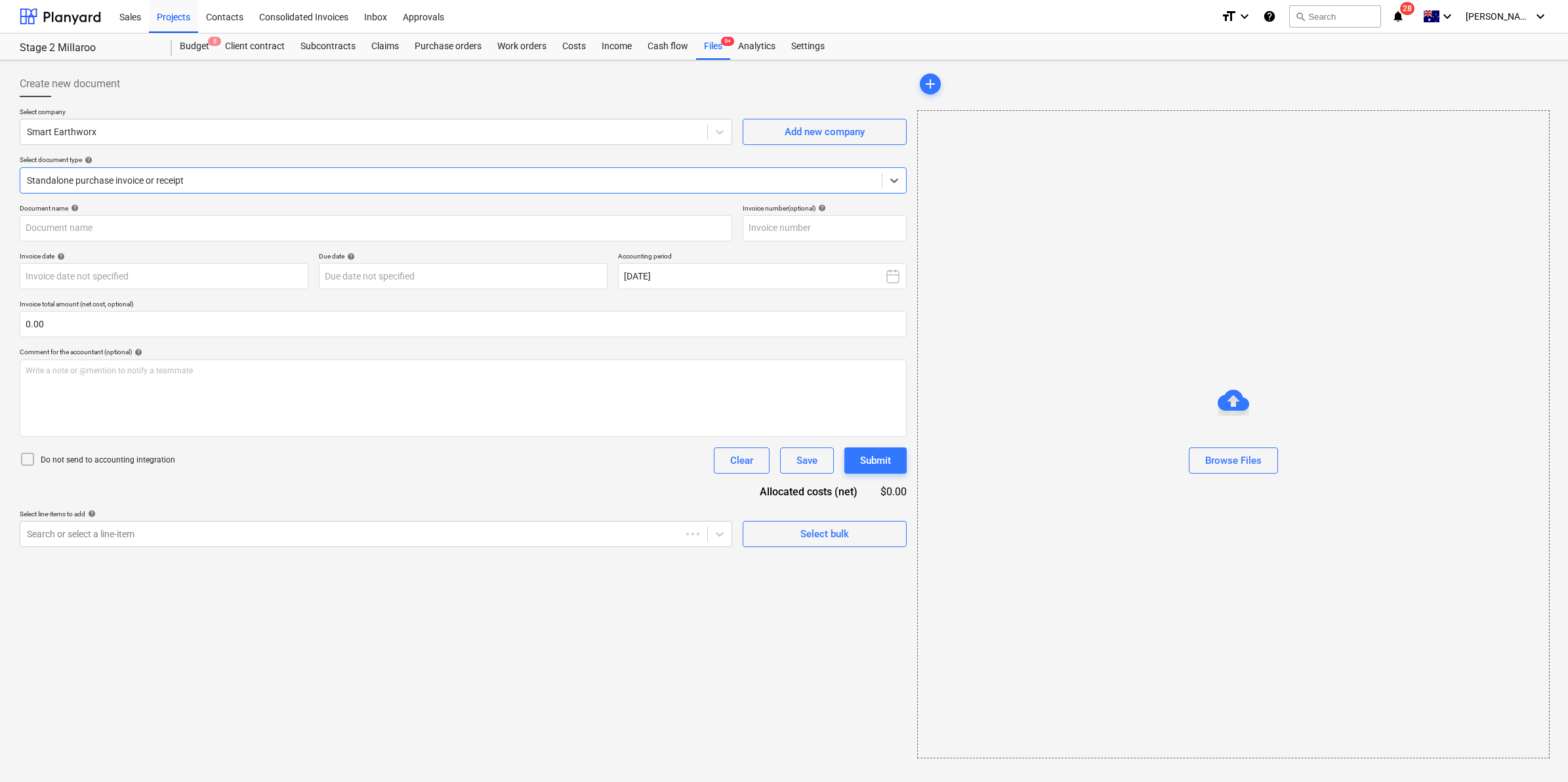
type input "INV2152"
type input "[DATE]"
